Goal: Check status: Check status

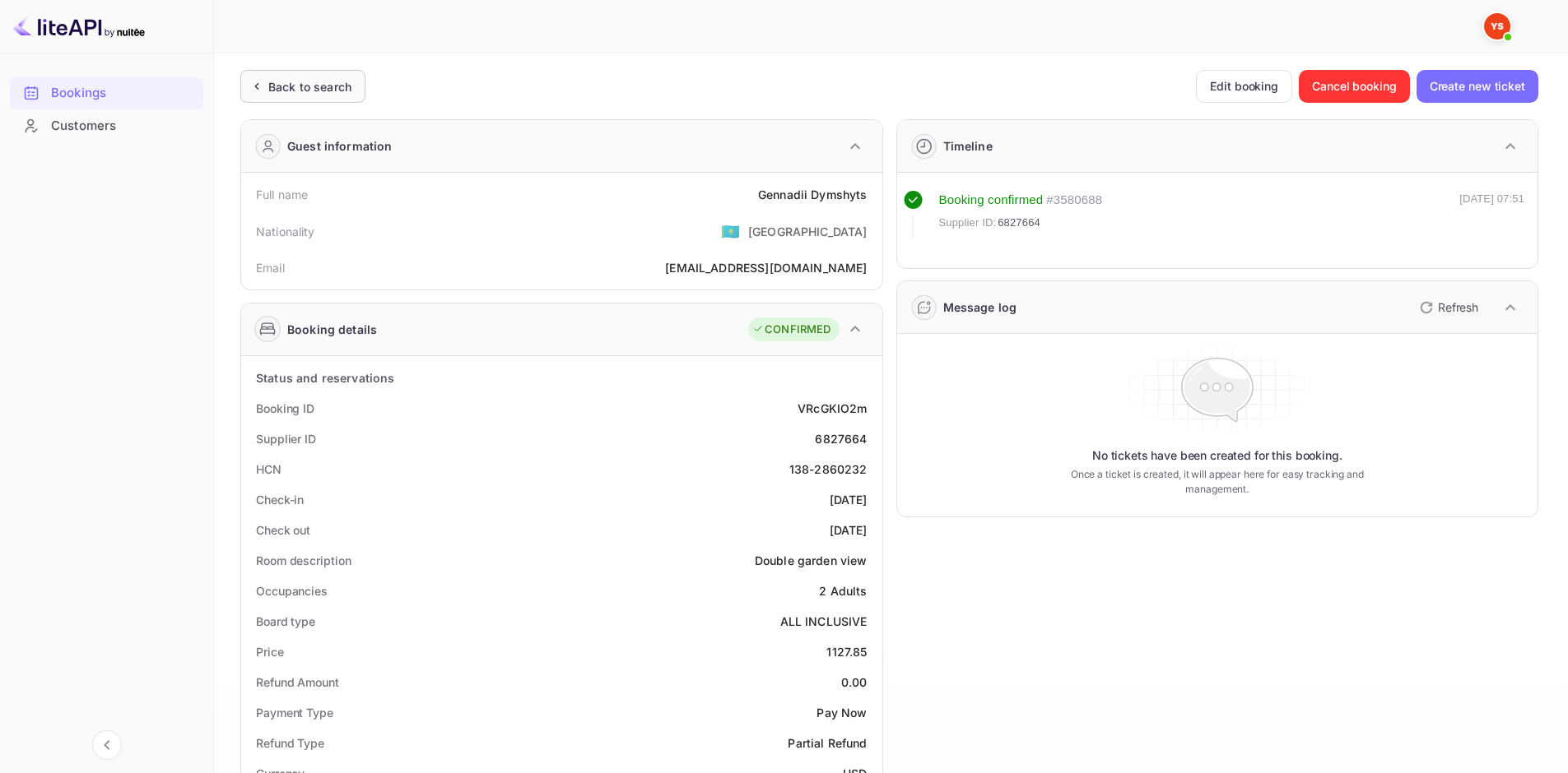
click at [336, 93] on div "Back to search" at bounding box center [310, 87] width 83 height 18
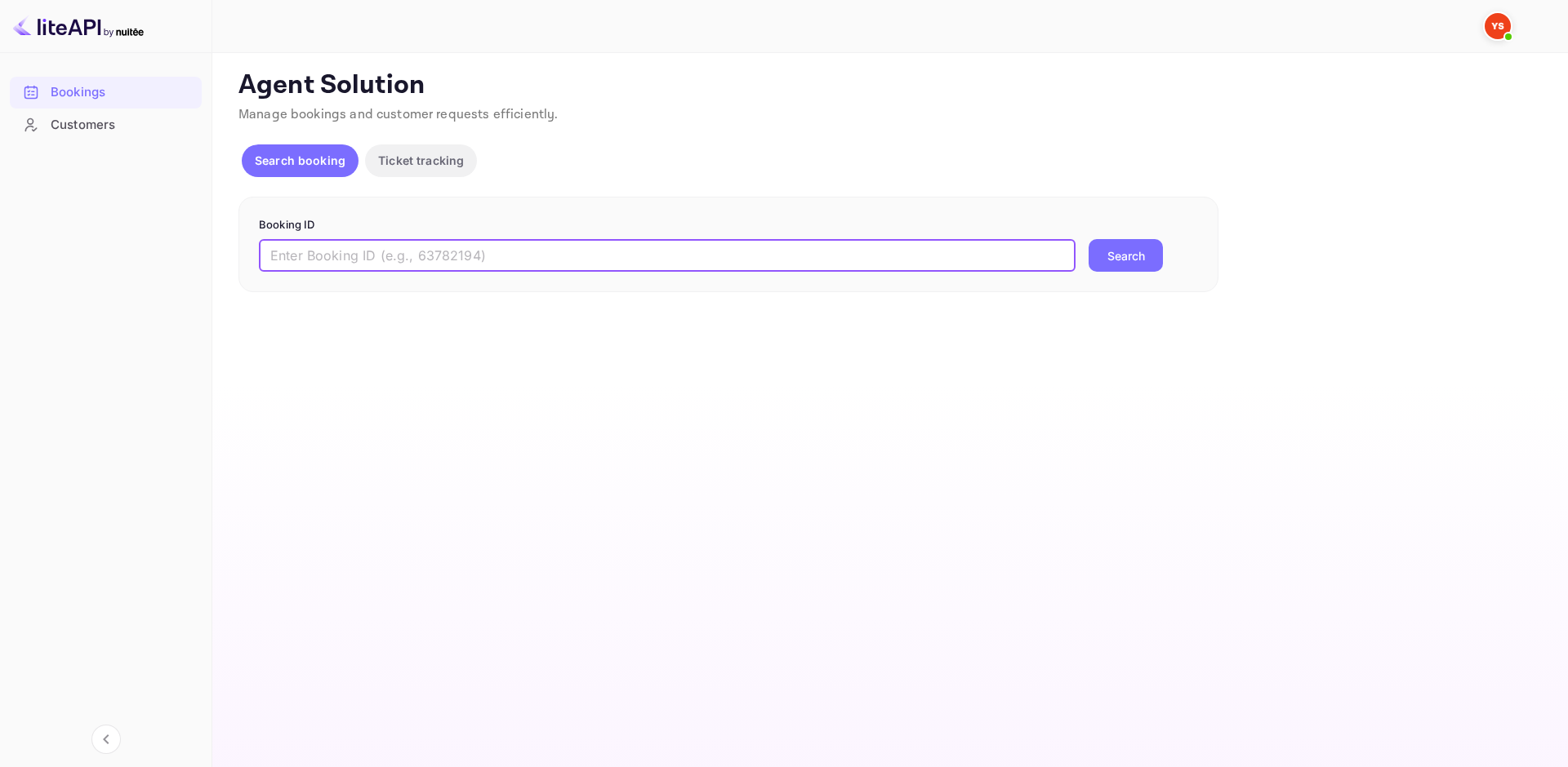
drag, startPoint x: 478, startPoint y: 252, endPoint x: 509, endPoint y: 252, distance: 31.0
click at [478, 252] on input "text" at bounding box center [666, 255] width 816 height 32
paste input "9496436"
type input "9496436"
click at [1142, 252] on button "Search" at bounding box center [1125, 255] width 75 height 32
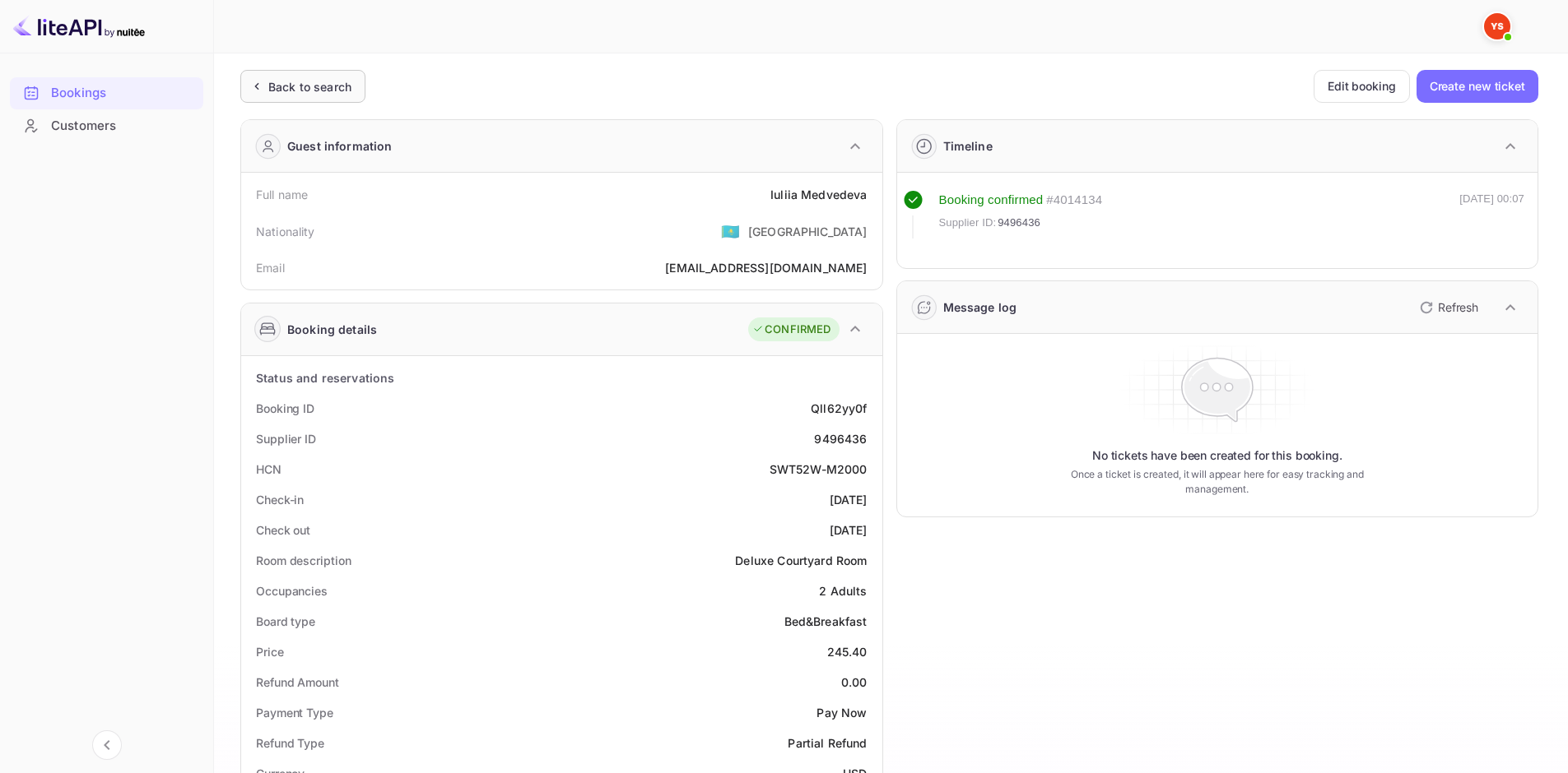
click at [346, 79] on div "Back to search" at bounding box center [310, 87] width 83 height 18
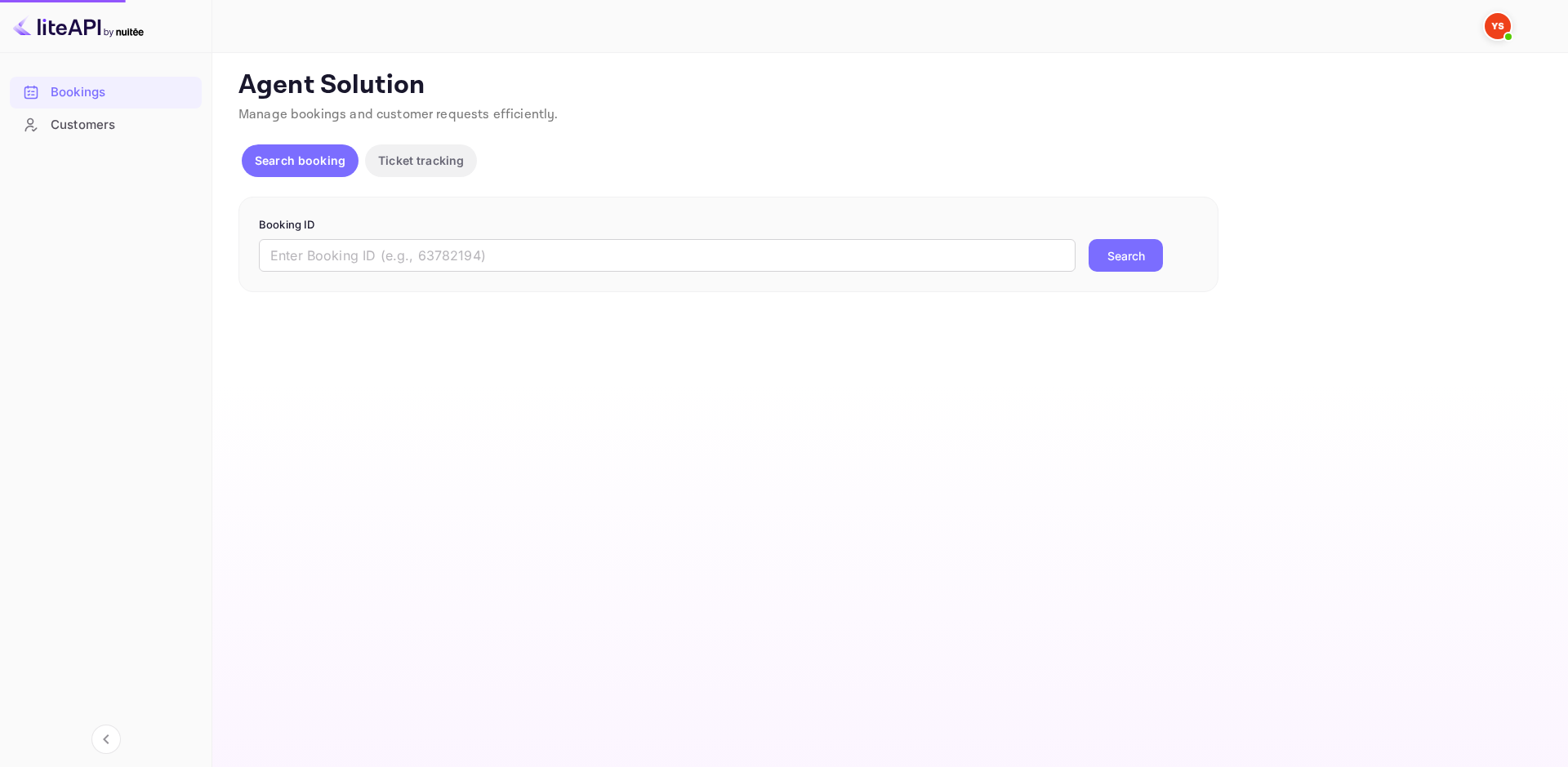
click at [378, 224] on p "Booking ID" at bounding box center [728, 225] width 939 height 17
click at [380, 245] on input "text" at bounding box center [666, 255] width 816 height 32
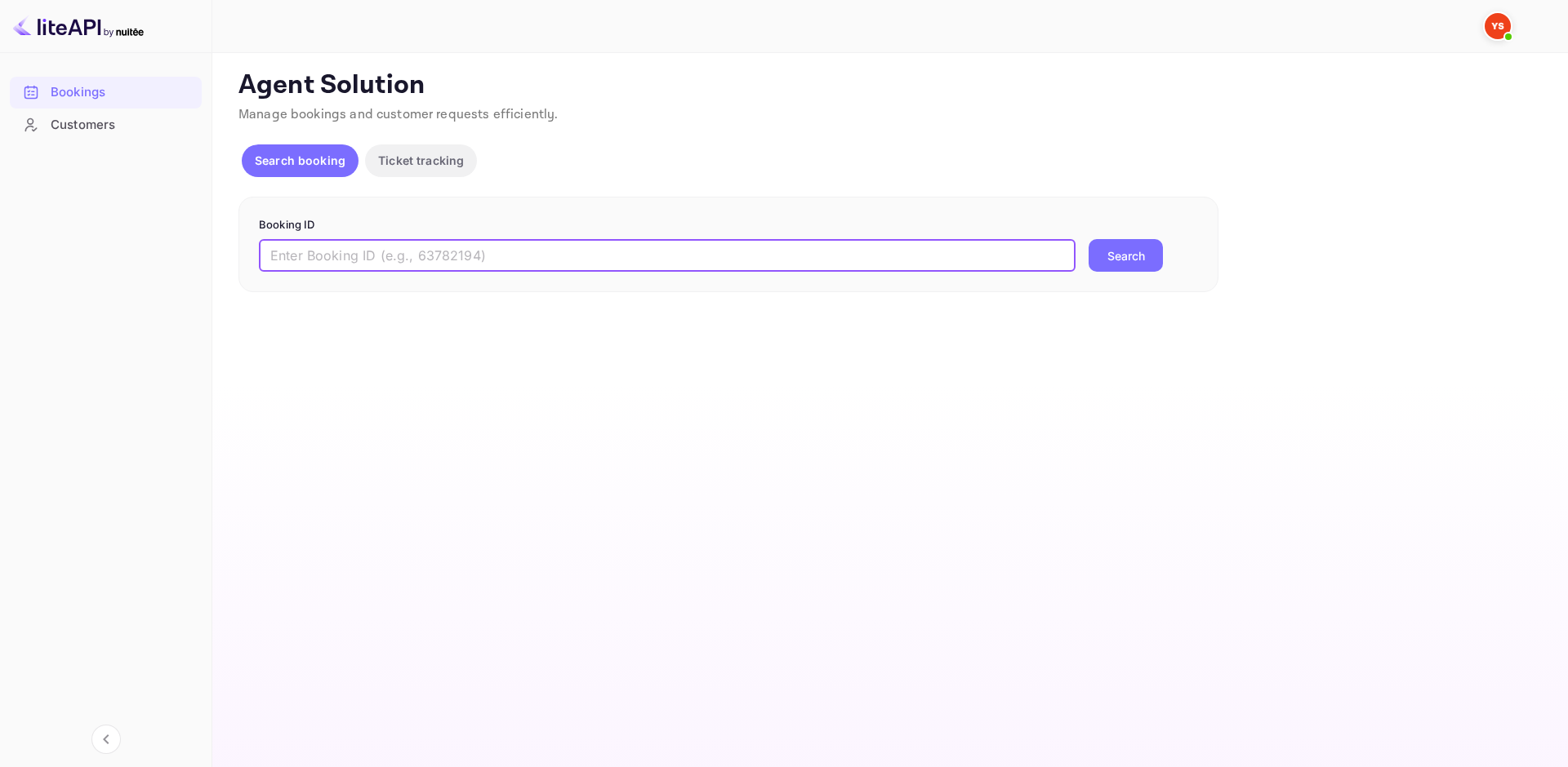
paste input "9496436"
type input "9496436"
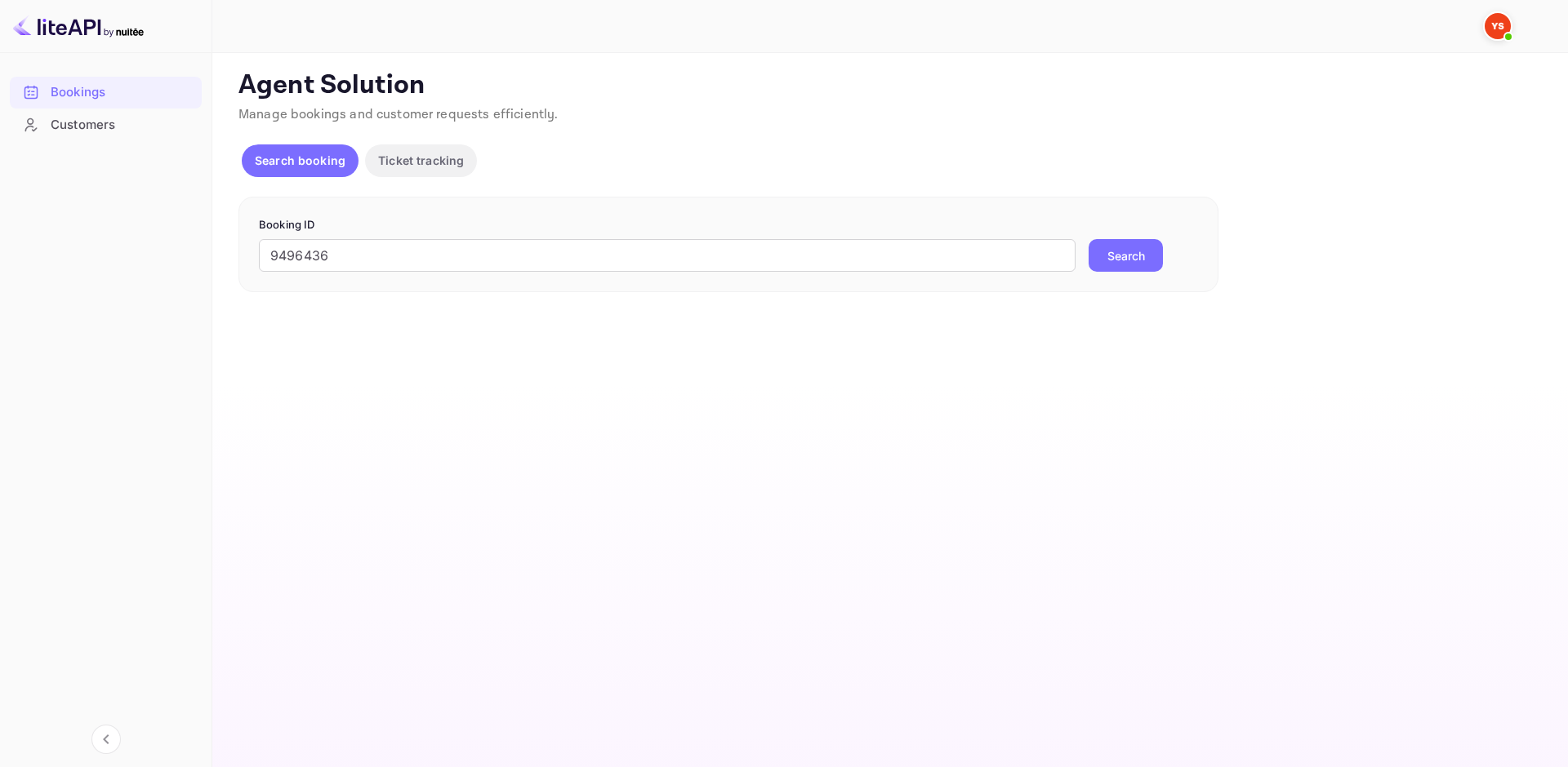
click at [1118, 256] on button "Search" at bounding box center [1125, 255] width 75 height 32
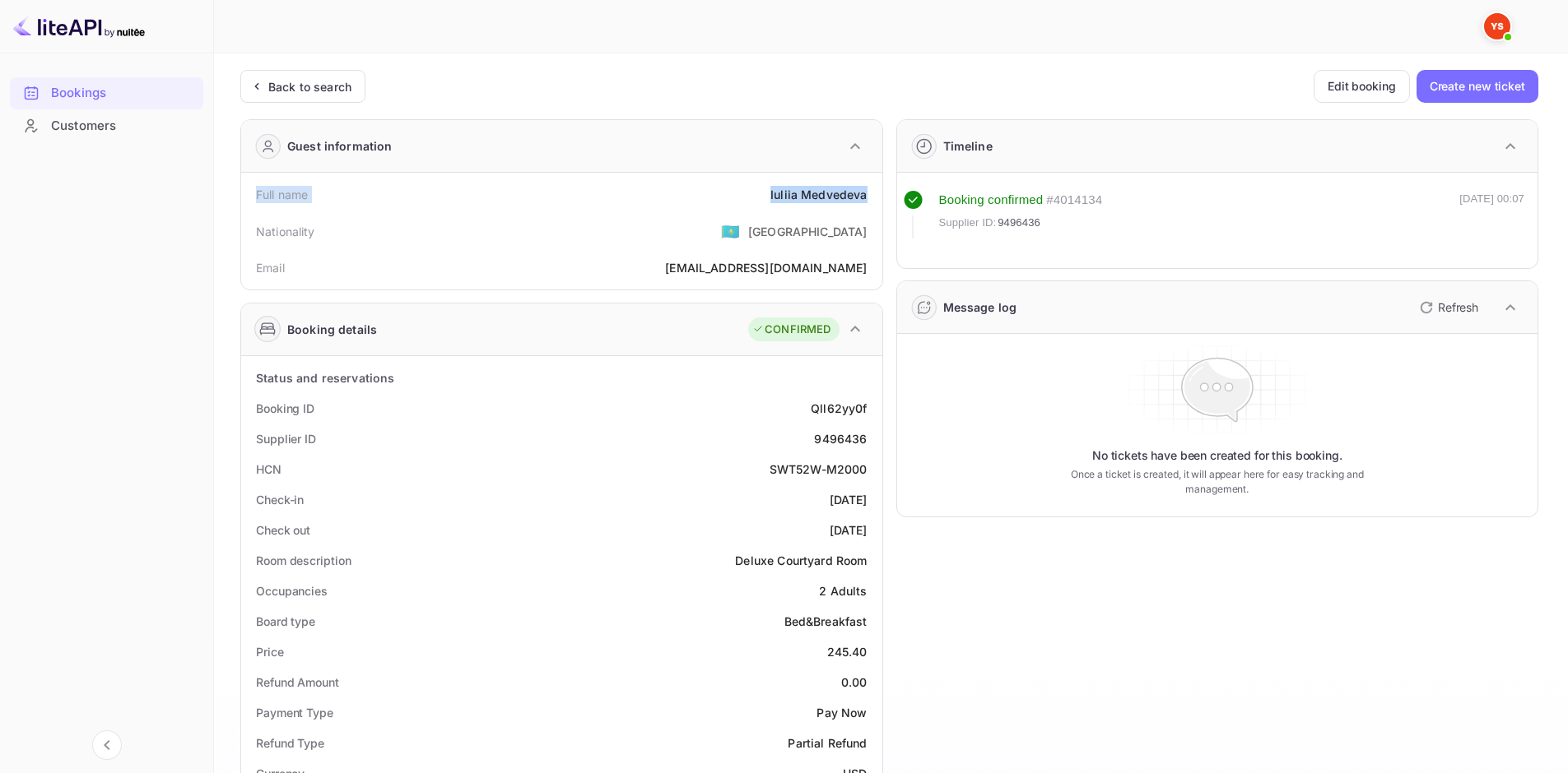
drag, startPoint x: 277, startPoint y: 194, endPoint x: 868, endPoint y: 201, distance: 591.0
click at [868, 201] on div "Full name [PERSON_NAME]" at bounding box center [561, 194] width 628 height 30
copy div "Full name [PERSON_NAME]"
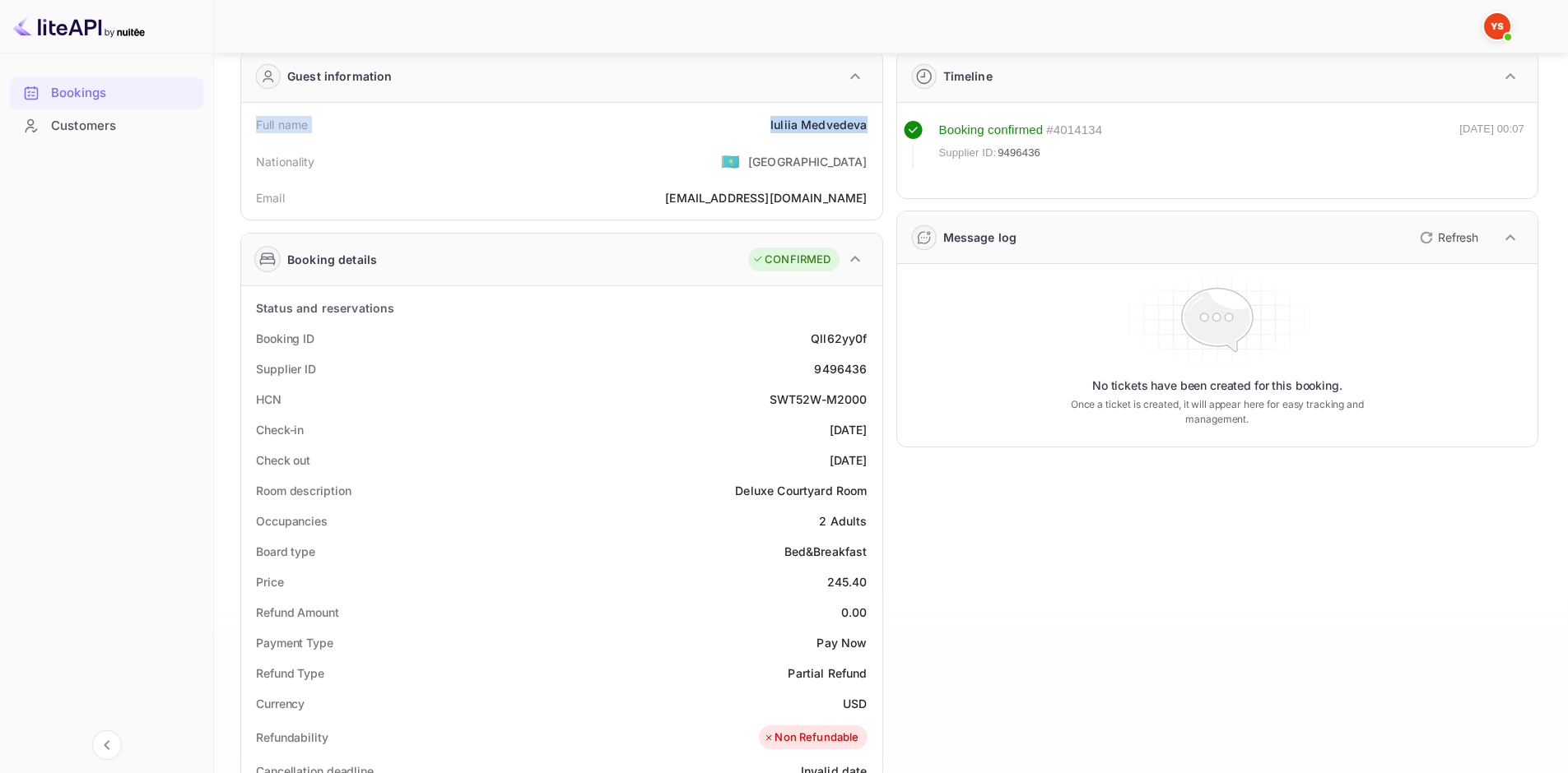
scroll to position [164, 0]
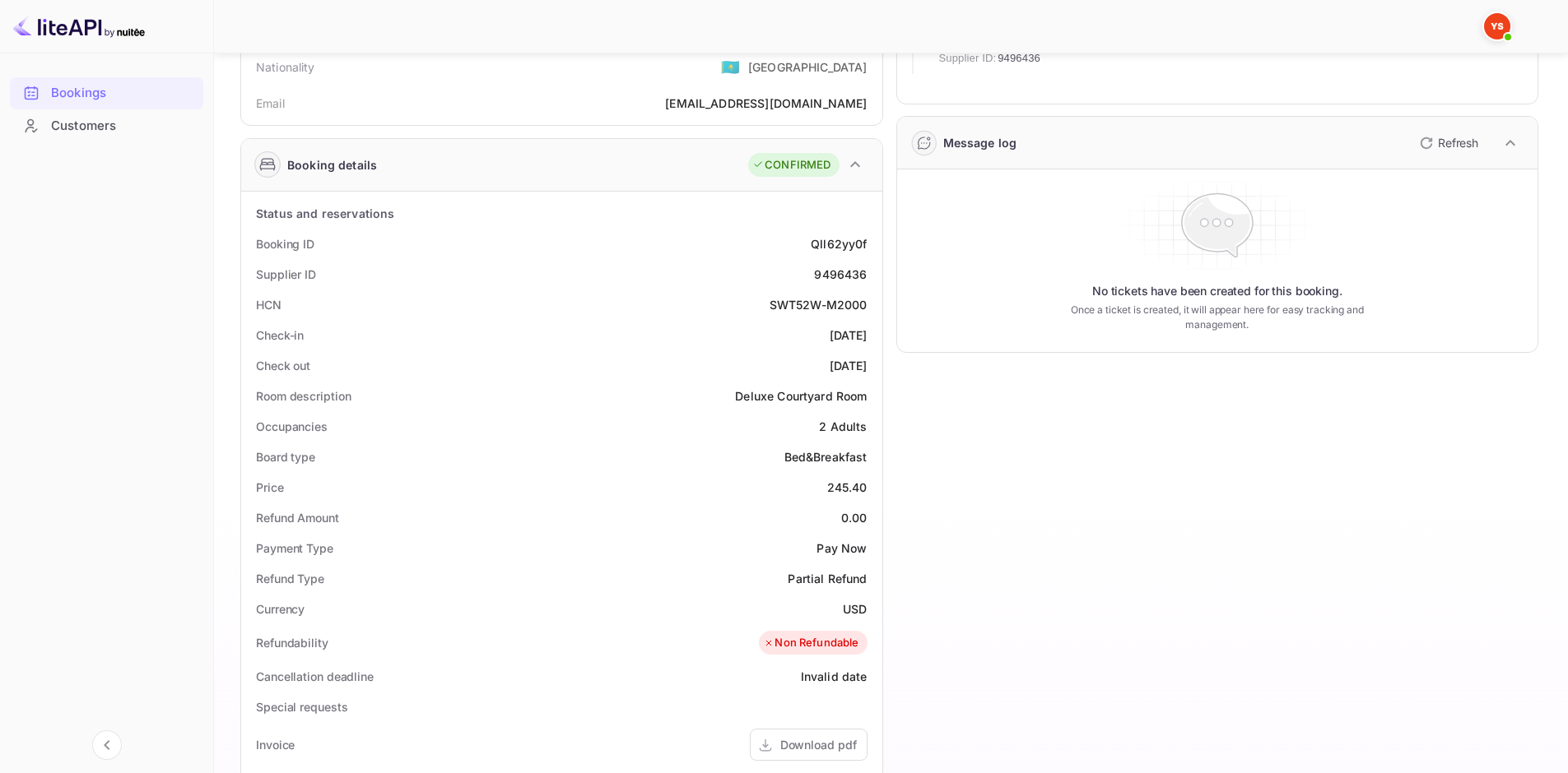
drag, startPoint x: 255, startPoint y: 244, endPoint x: 866, endPoint y: 366, distance: 623.1
click at [866, 366] on div "Status and reservations Booking ID Qll62yy0f Supplier ID 9496436 HCN SWT52W-M20…" at bounding box center [561, 660] width 628 height 924
copy div "Booking ID Qll62yy0f Supplier ID 9496436 HCN SWT52W-M2000 Check-in [DATE] Check…"
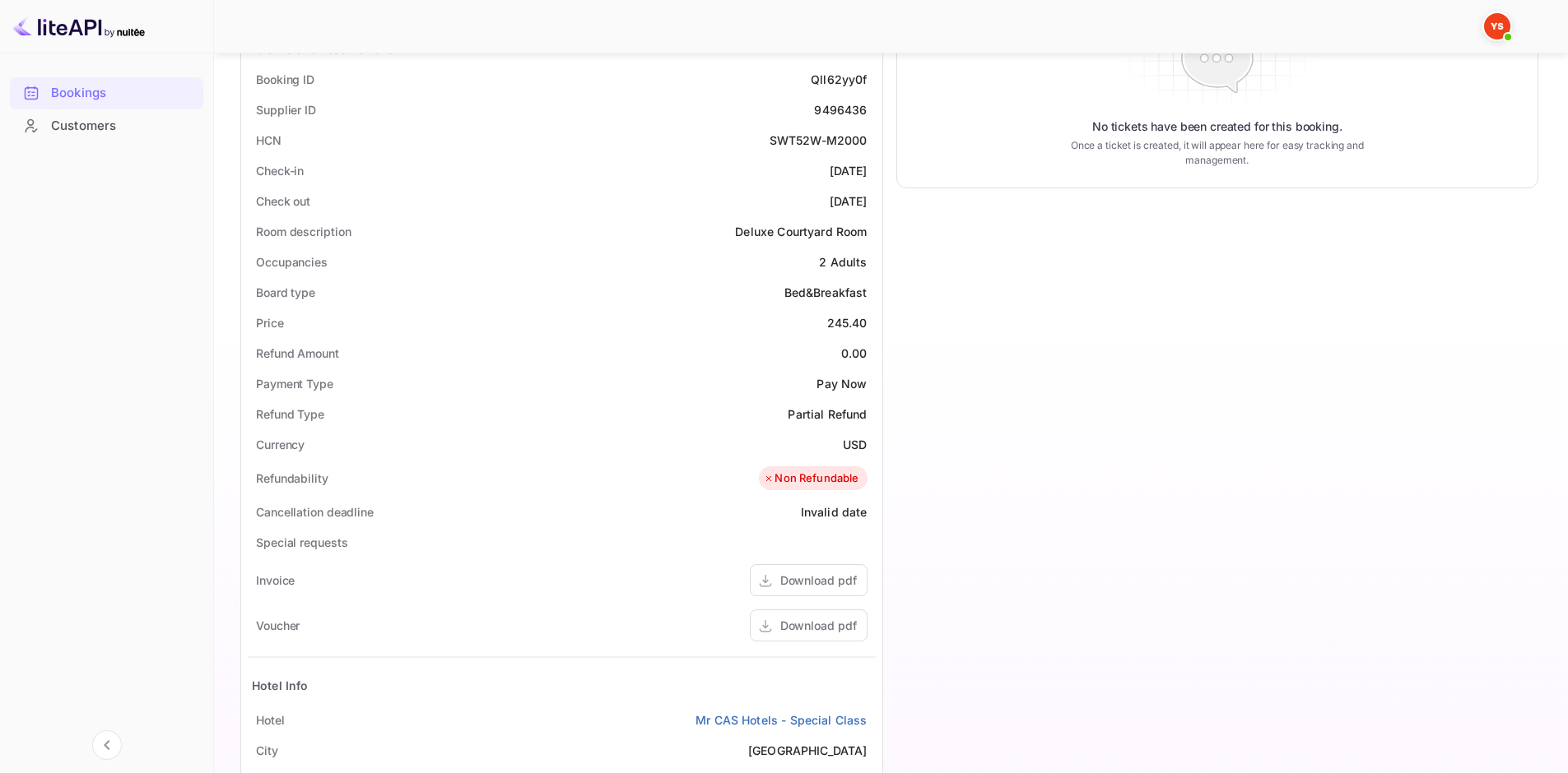
scroll to position [494, 0]
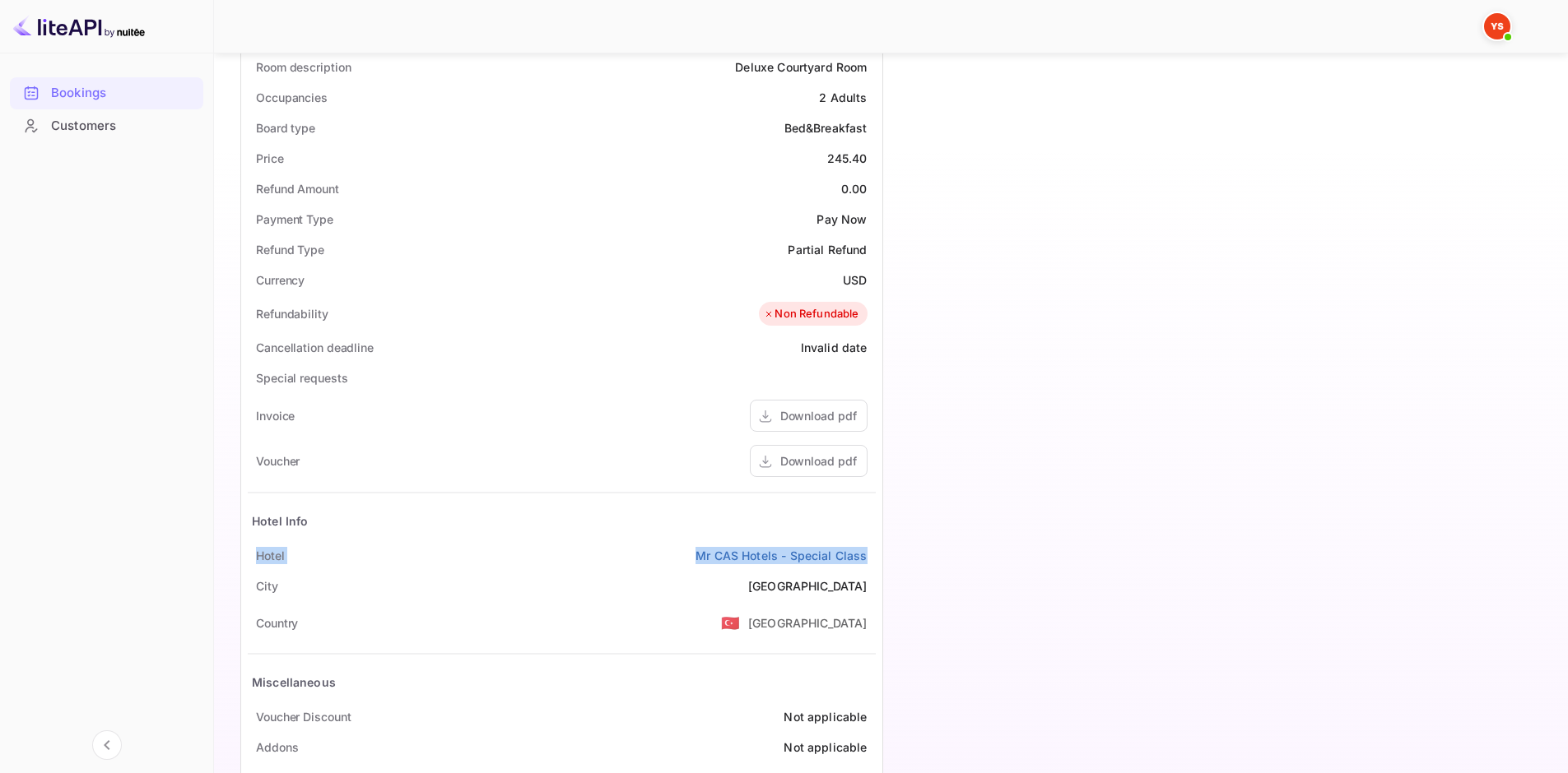
drag, startPoint x: 251, startPoint y: 555, endPoint x: 869, endPoint y: 549, distance: 618.0
click at [869, 549] on div "Hotel Mr CAS Hotels - Special Class" at bounding box center [561, 556] width 628 height 30
copy div "Hotel Mr CAS Hotels - Special Class"
